Goal: Transaction & Acquisition: Register for event/course

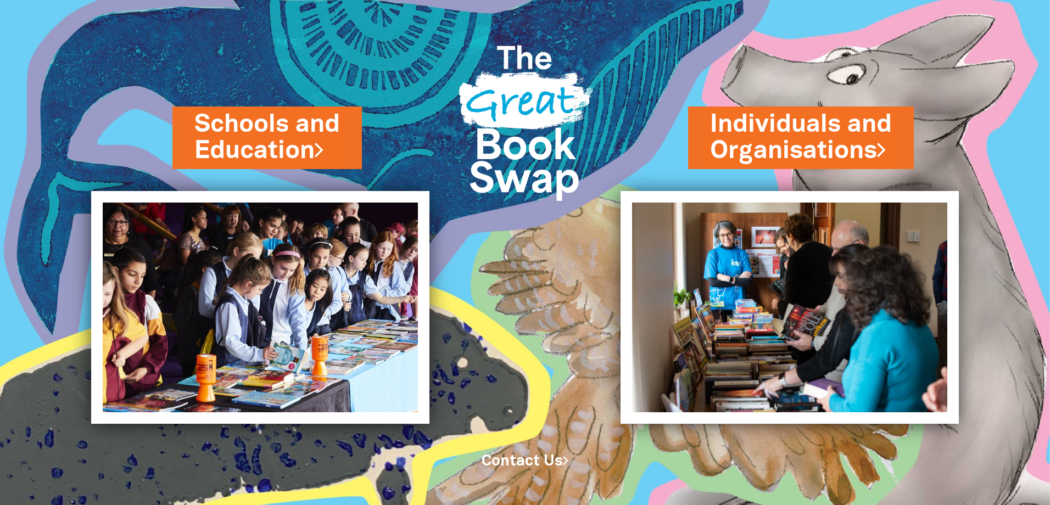
click at [307, 133] on link "Schools and Education" at bounding box center [267, 137] width 146 height 61
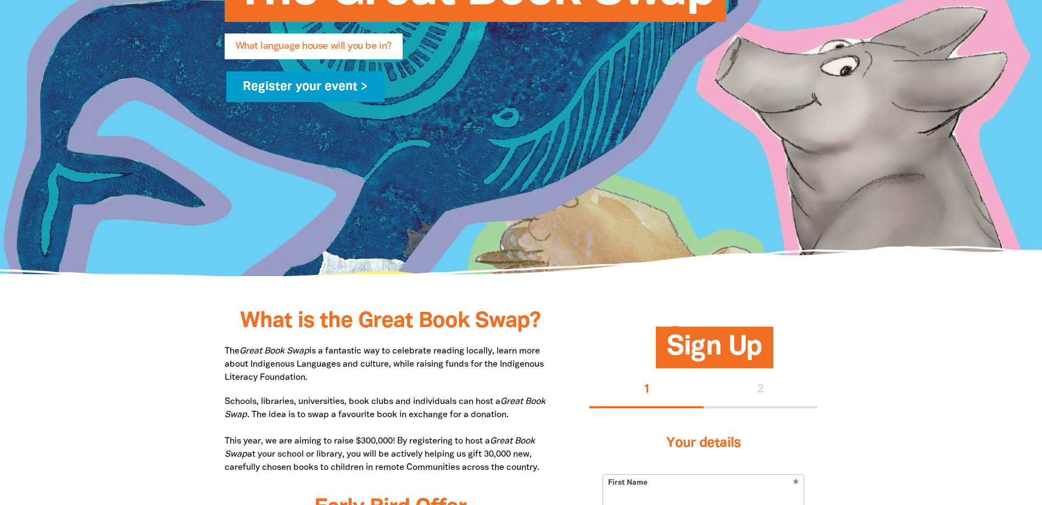
click at [314, 92] on link "Register your event >" at bounding box center [305, 86] width 159 height 31
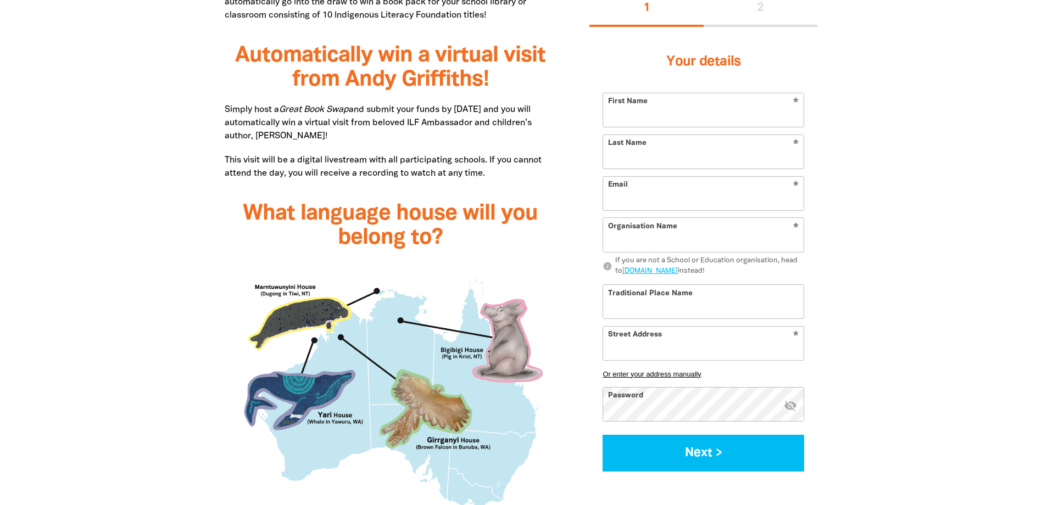
scroll to position [769, 0]
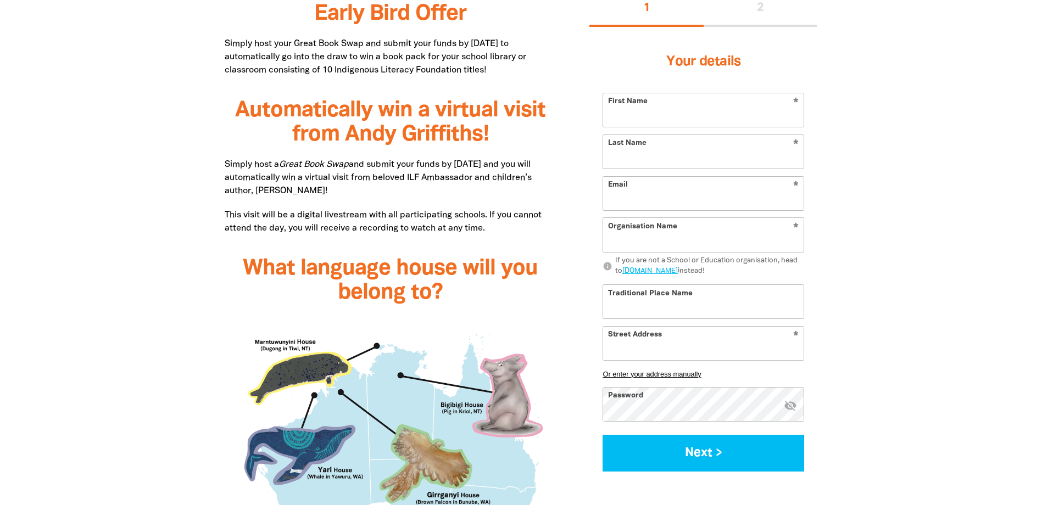
click at [701, 119] on input "First Name" at bounding box center [703, 110] width 201 height 34
type input "[PERSON_NAME]"
type input "[EMAIL_ADDRESS][DOMAIN_NAME]"
type input "[GEOGRAPHIC_DATA]"
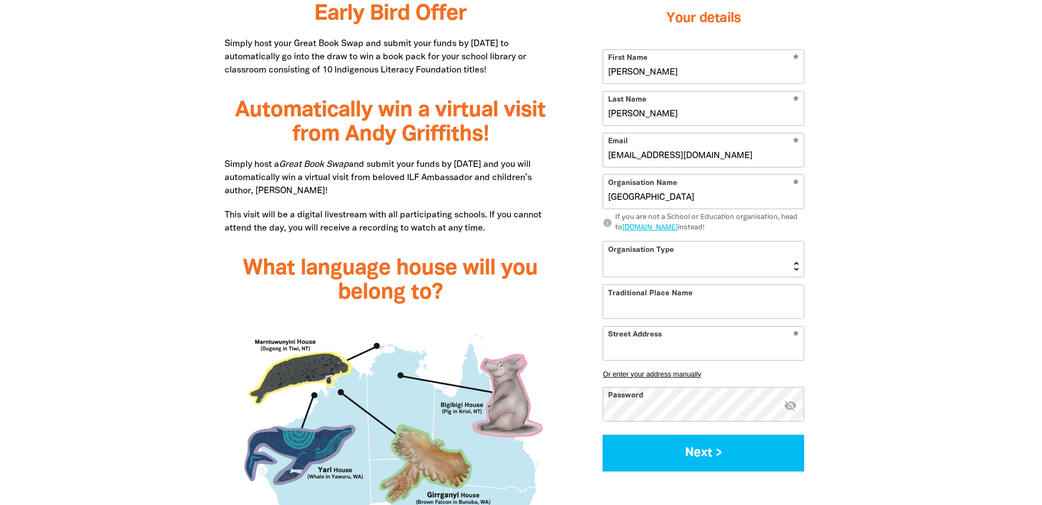
type input "[STREET_ADDRESS]"
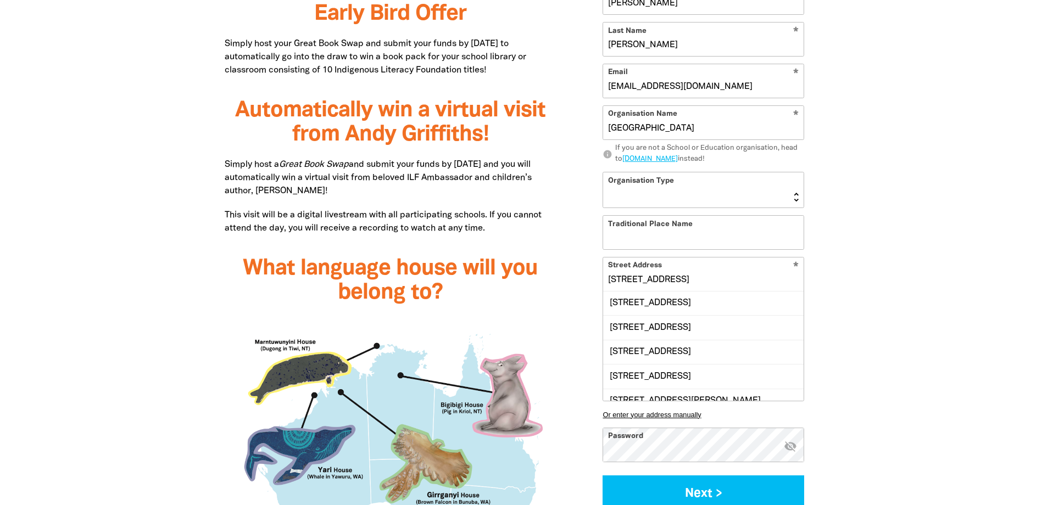
click at [708, 195] on select "[GEOGRAPHIC_DATA] K-12 University or [GEOGRAPHIC_DATA]" at bounding box center [703, 189] width 201 height 35
select select "k12"
click at [603, 172] on select "[GEOGRAPHIC_DATA] K-12 University or [GEOGRAPHIC_DATA]" at bounding box center [703, 189] width 201 height 35
click at [673, 244] on input "Traditional Place Name" at bounding box center [703, 233] width 201 height 34
click at [893, 249] on div at bounding box center [521, 424] width 1042 height 1196
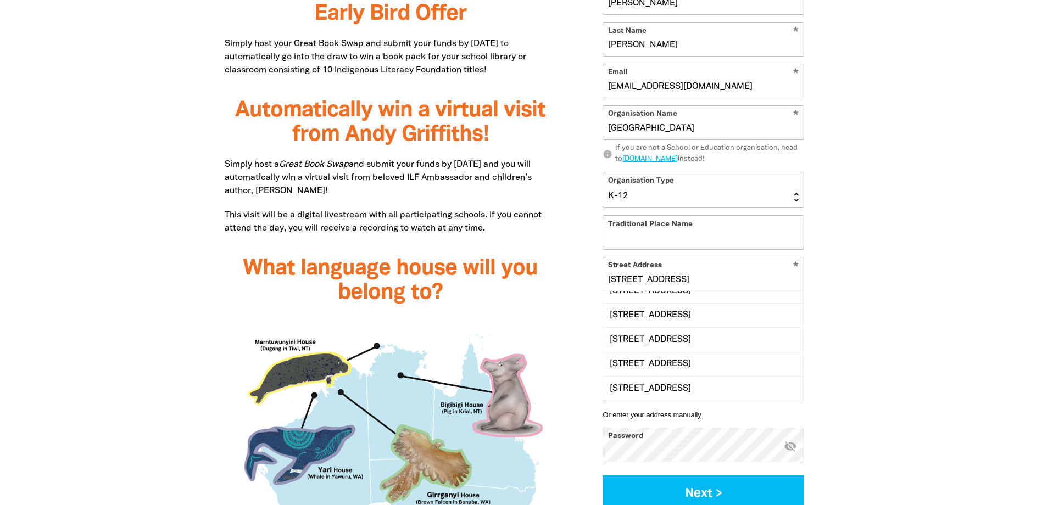
scroll to position [0, 0]
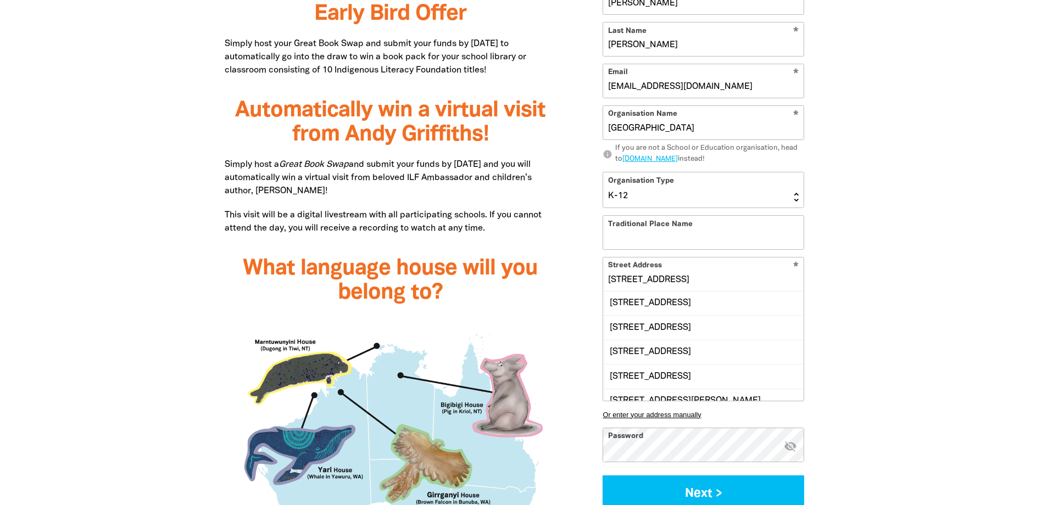
click at [882, 248] on div at bounding box center [521, 424] width 1042 height 1196
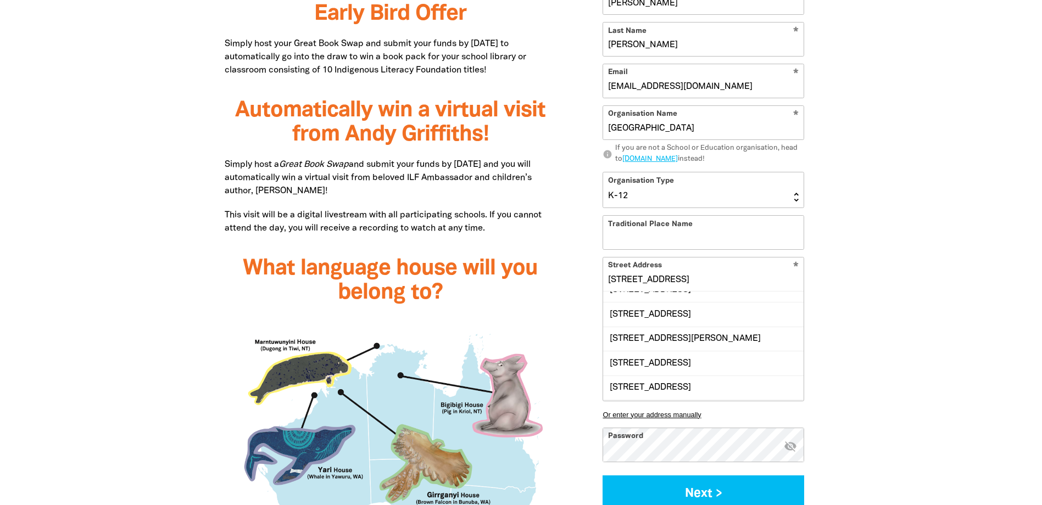
click at [556, 354] on img at bounding box center [391, 462] width 332 height 292
click at [653, 279] on input "[STREET_ADDRESS]" at bounding box center [703, 275] width 201 height 34
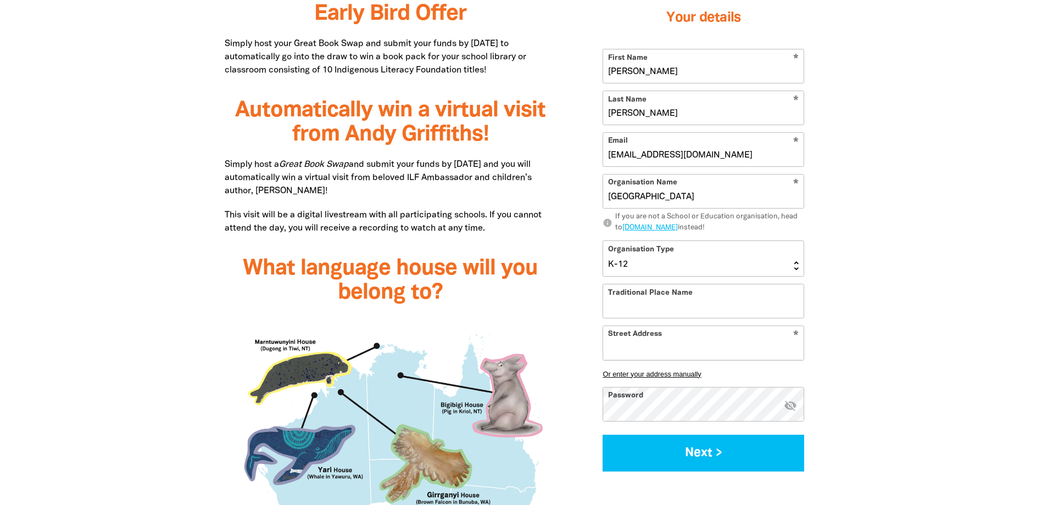
scroll to position [0, 0]
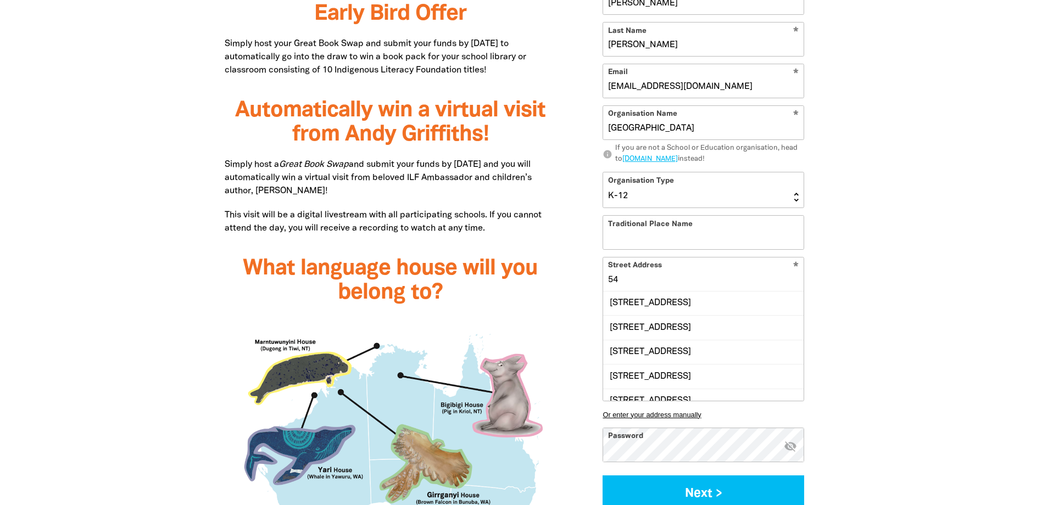
type input "5"
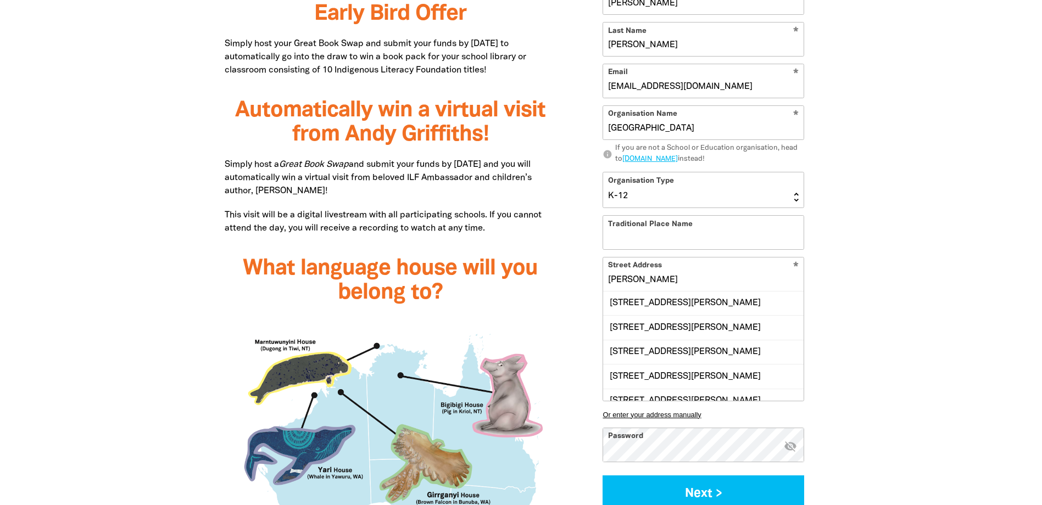
type input "[GEOGRAPHIC_DATA]"
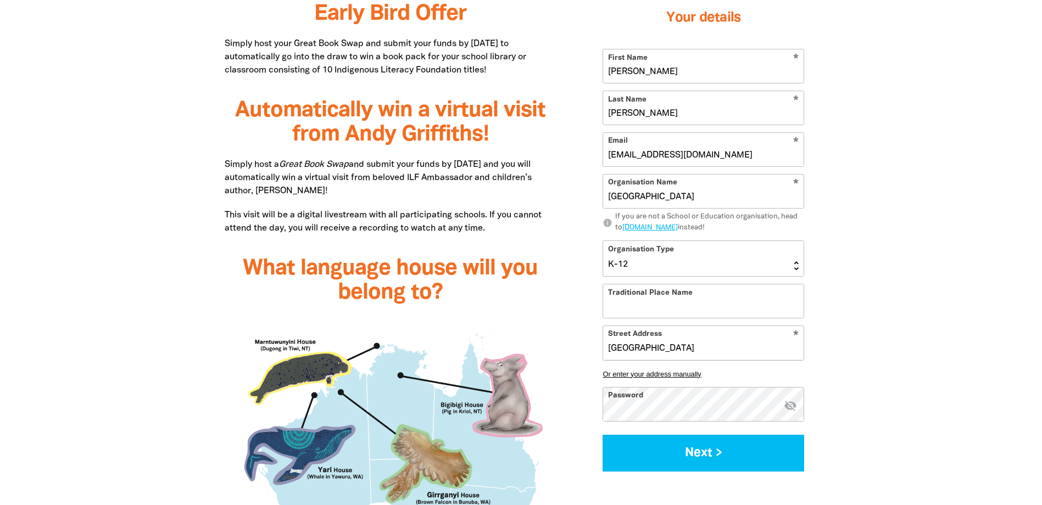
drag, startPoint x: 681, startPoint y: 353, endPoint x: 569, endPoint y: 325, distance: 115.5
click at [569, 325] on div "What is the Great Book Swap? The Great Book Swap is a fantastic way to celebrat…" at bounding box center [521, 424] width 659 height 1196
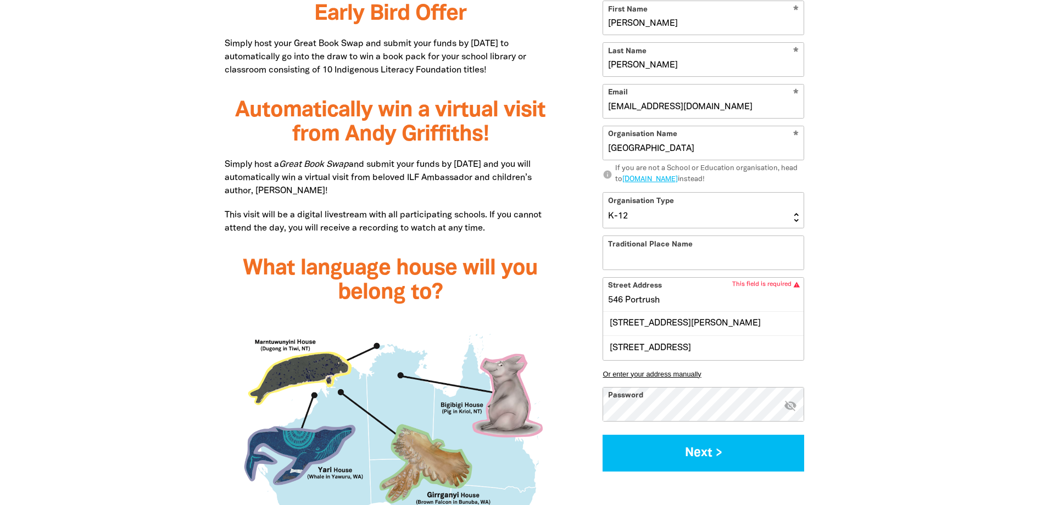
click at [743, 330] on div "[STREET_ADDRESS][PERSON_NAME]" at bounding box center [703, 324] width 201 height 24
type input "[STREET_ADDRESS][PERSON_NAME]"
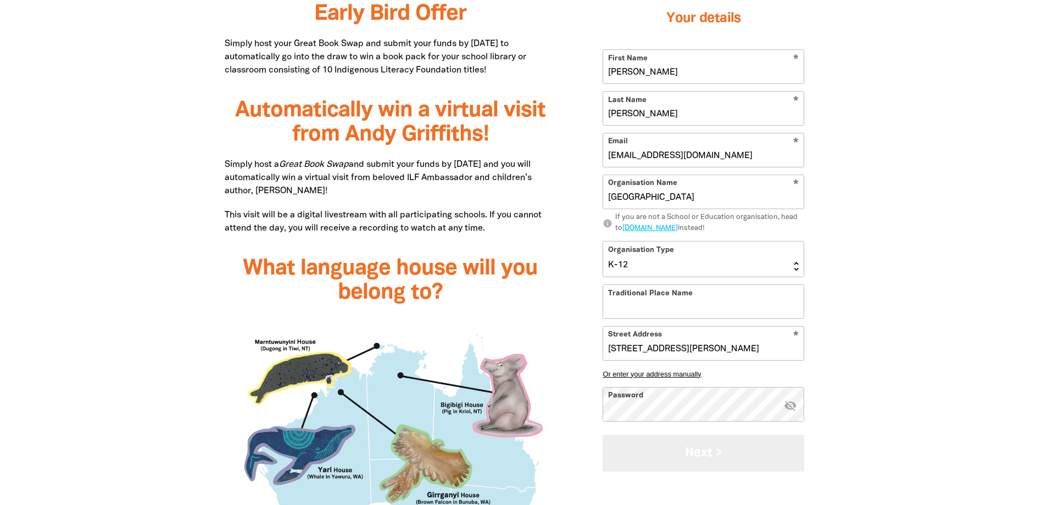
click at [721, 452] on button "Next >" at bounding box center [704, 453] width 202 height 37
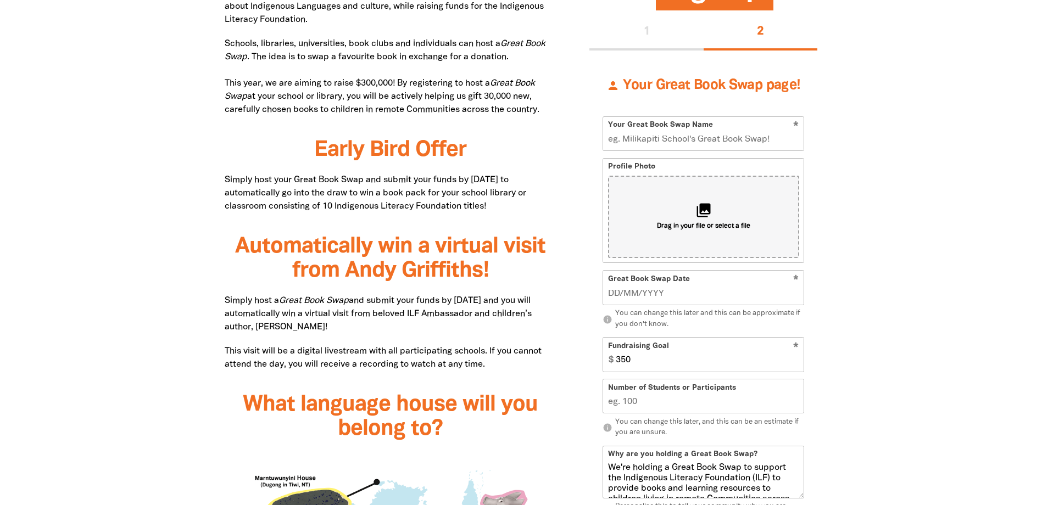
scroll to position [578, 0]
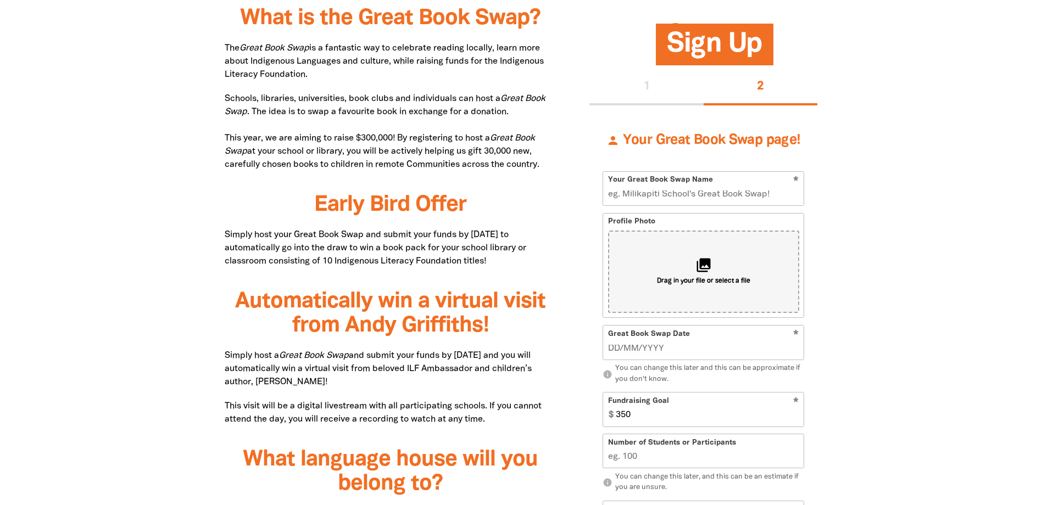
click at [634, 194] on input "Your Great Book Swap Name" at bounding box center [703, 189] width 201 height 34
type input "[PERSON_NAME] Great Book Swap"
drag, startPoint x: 716, startPoint y: 278, endPoint x: 976, endPoint y: 281, distance: 259.9
drag, startPoint x: 877, startPoint y: 261, endPoint x: 747, endPoint y: 263, distance: 130.2
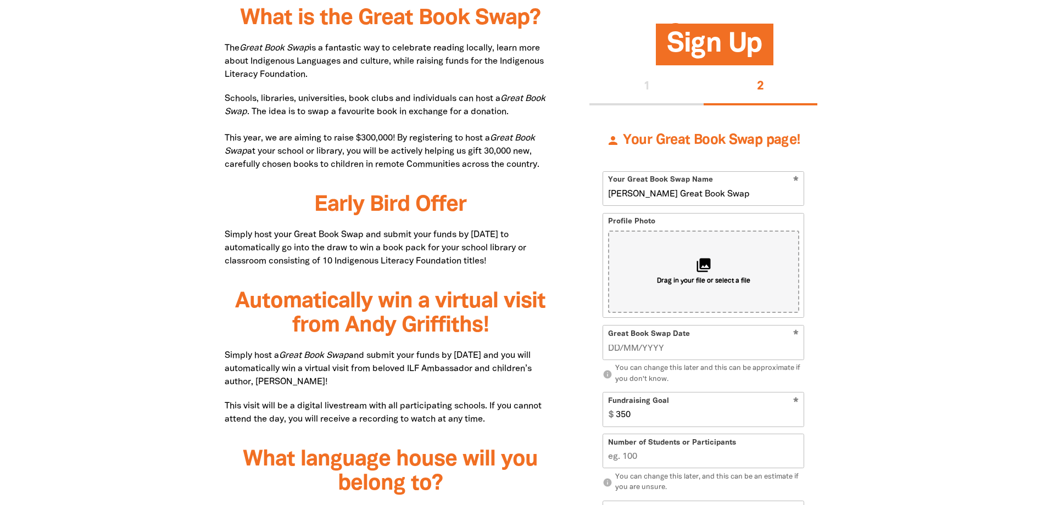
click at [704, 264] on icon "collections" at bounding box center [703, 266] width 16 height 16
type input "C:\fakepath\SNoonan_SPA_Seymour_060318_024-1600x940.jpg"
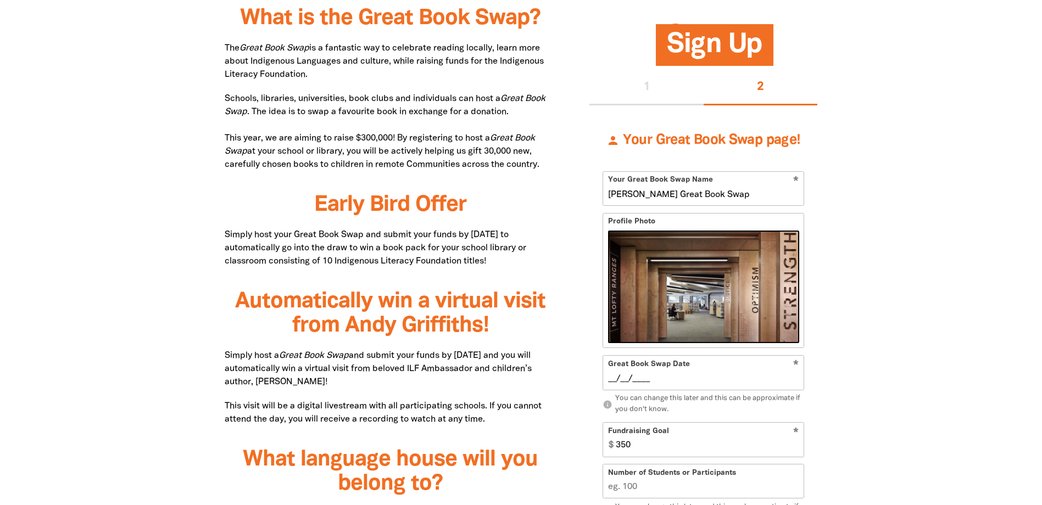
click at [672, 383] on input "__/__/____" at bounding box center [703, 379] width 191 height 12
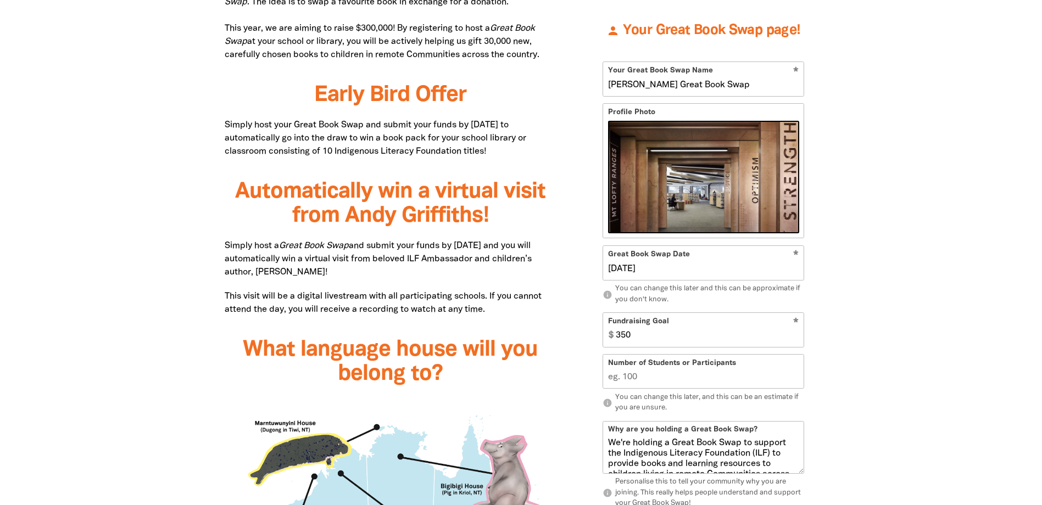
type input "[DATE]"
click at [652, 341] on input "350" at bounding box center [707, 330] width 193 height 34
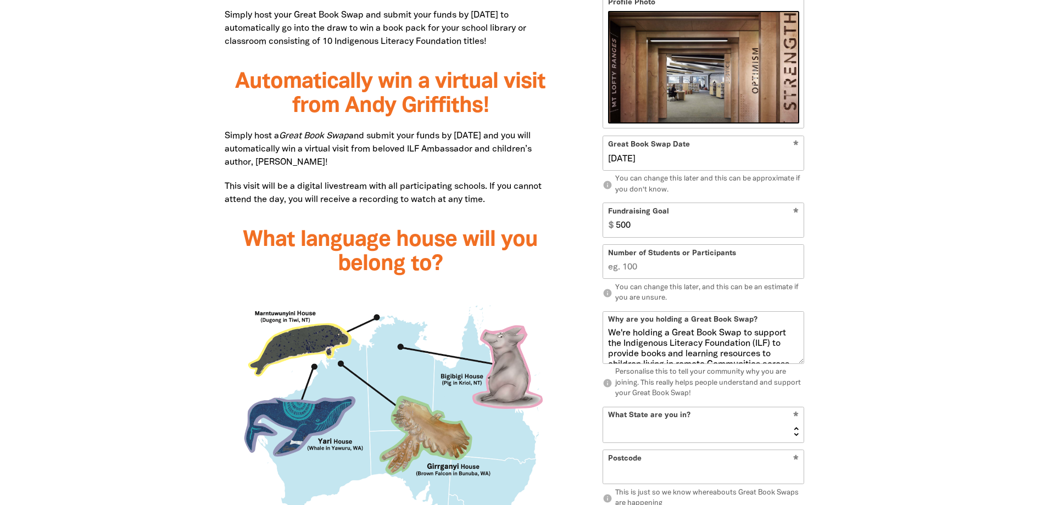
type input "500"
click at [662, 267] on input "Number of Students or Participants" at bounding box center [703, 262] width 201 height 34
type input "100"
click at [883, 280] on div at bounding box center [521, 396] width 1042 height 1196
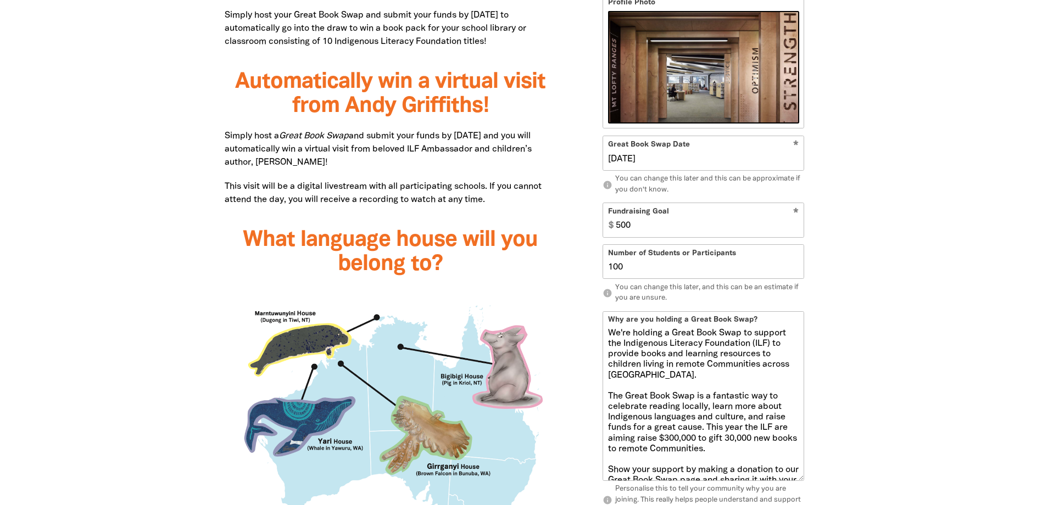
drag, startPoint x: 799, startPoint y: 361, endPoint x: 820, endPoint y: 478, distance: 119.0
click at [820, 478] on div "Sign Up 1 2 person Your Great Book Swap page! * Your Great Book Swap Name [PERS…" at bounding box center [703, 292] width 261 height 967
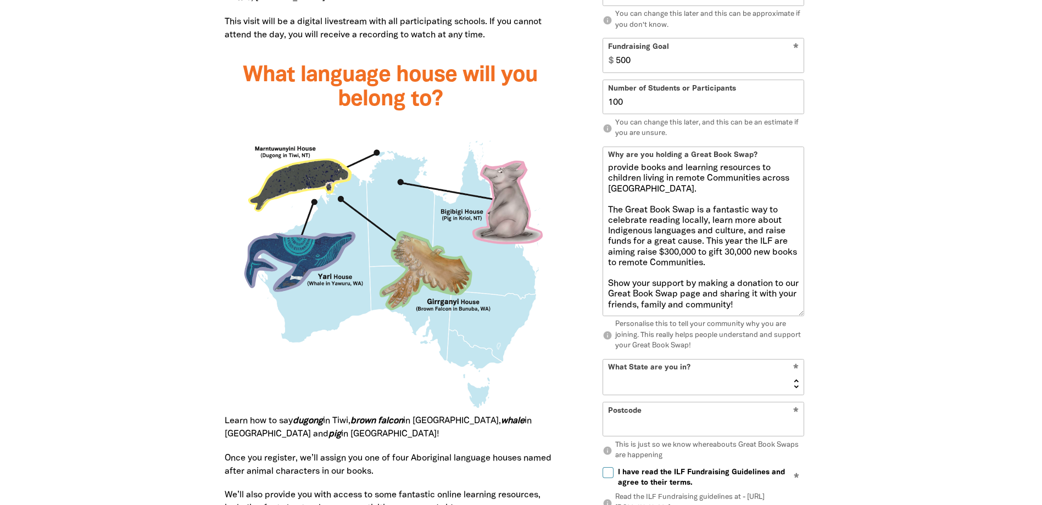
scroll to position [1072, 0]
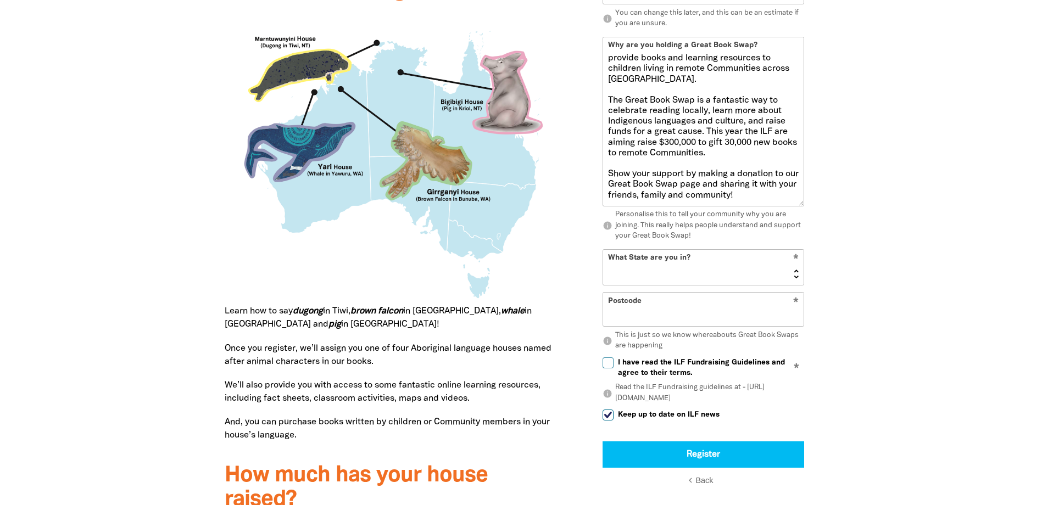
click at [651, 270] on select "[GEOGRAPHIC_DATA] [GEOGRAPHIC_DATA] QLD [GEOGRAPHIC_DATA] [GEOGRAPHIC_DATA] SA …" at bounding box center [703, 266] width 201 height 35
select select "SA"
click at [603, 249] on select "[GEOGRAPHIC_DATA] [GEOGRAPHIC_DATA] QLD [GEOGRAPHIC_DATA] [GEOGRAPHIC_DATA] SA …" at bounding box center [703, 266] width 201 height 35
click at [656, 317] on input "Postcode" at bounding box center [703, 310] width 201 height 34
type input "5064"
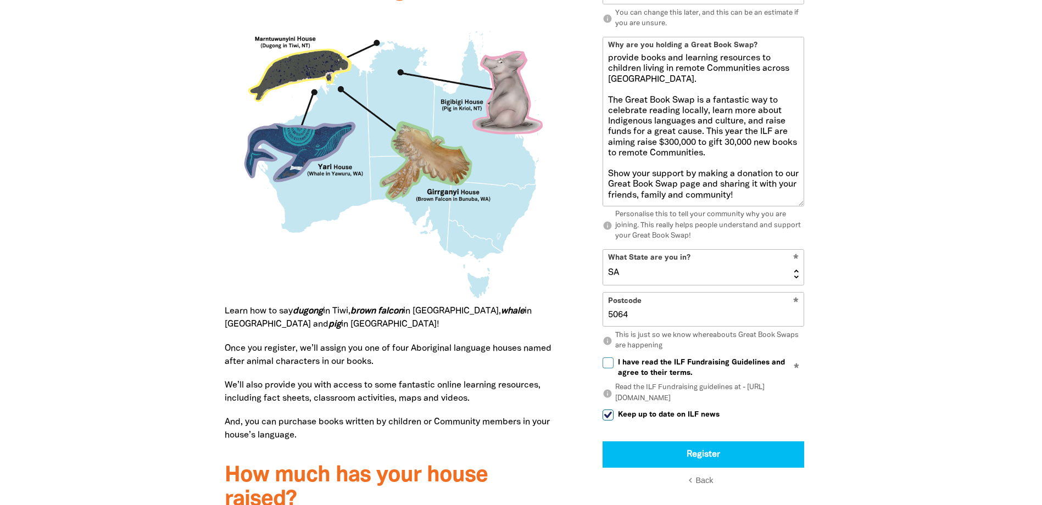
click at [610, 363] on input "I have read the ILF Fundraising Guidelines and agree to their terms." at bounding box center [608, 362] width 11 height 11
checkbox input "true"
click at [608, 414] on input "Keep up to date on ILF news" at bounding box center [608, 415] width 11 height 11
checkbox input "false"
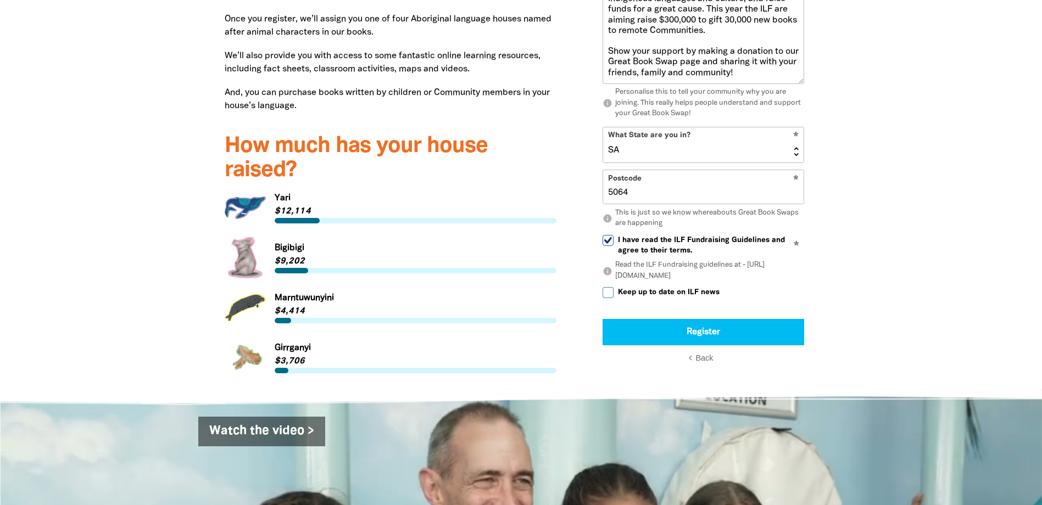
scroll to position [1567, 0]
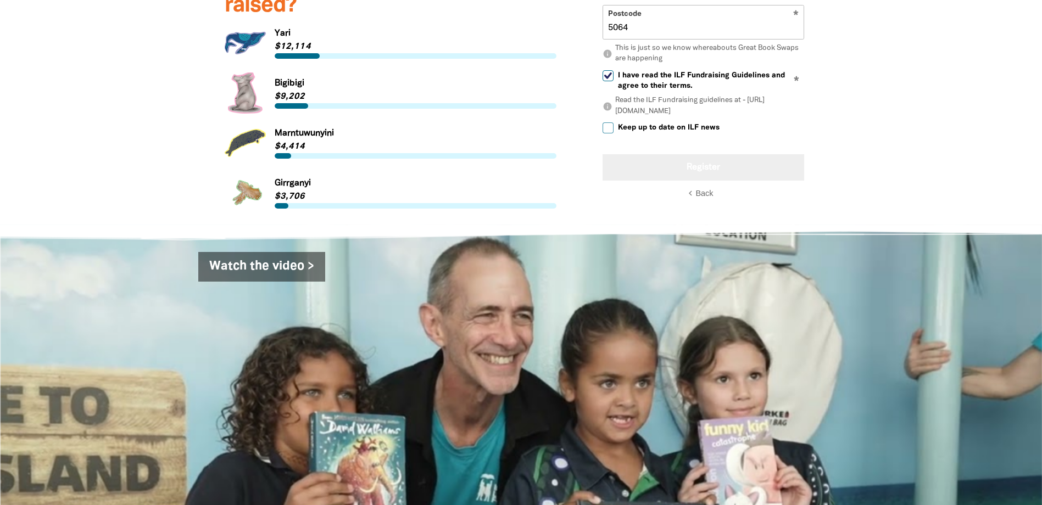
click at [698, 166] on button "Register" at bounding box center [704, 167] width 202 height 26
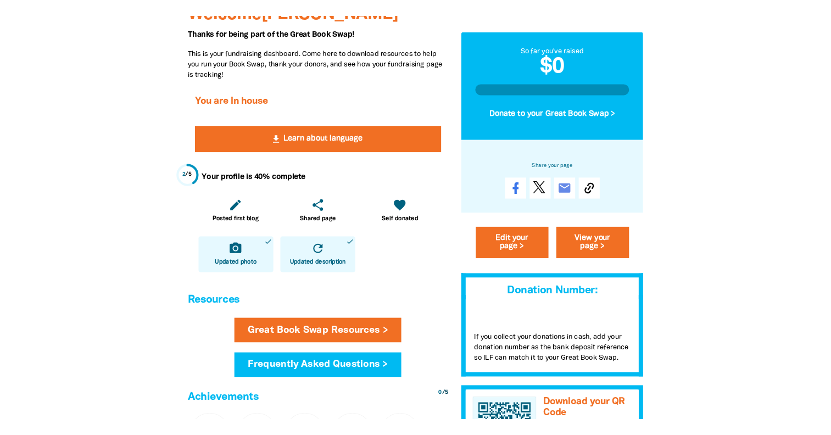
scroll to position [385, 0]
